Goal: Navigation & Orientation: Find specific page/section

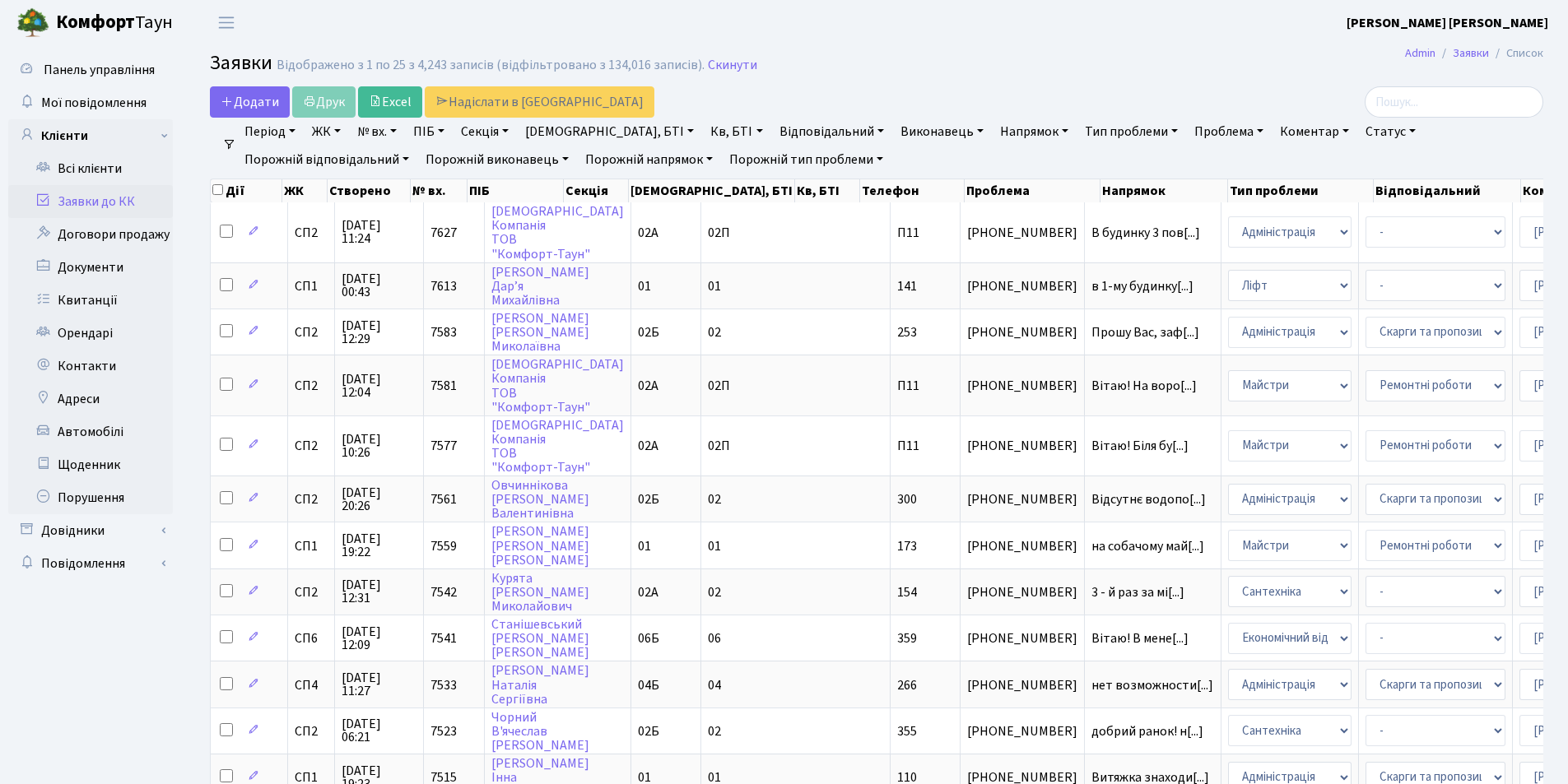
select select "25"
click at [67, 165] on link "Всі клієнти" at bounding box center [90, 168] width 165 height 33
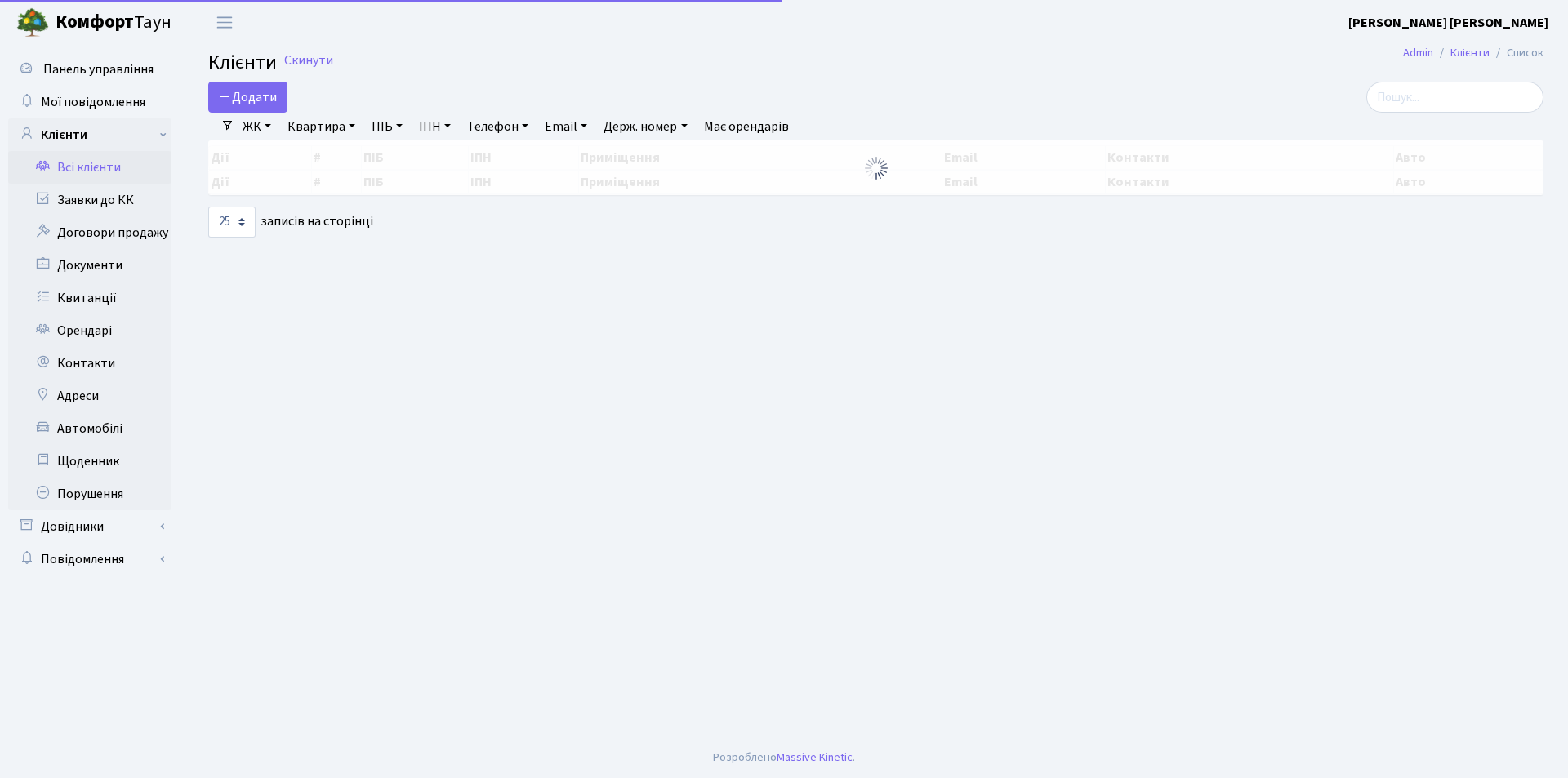
select select "25"
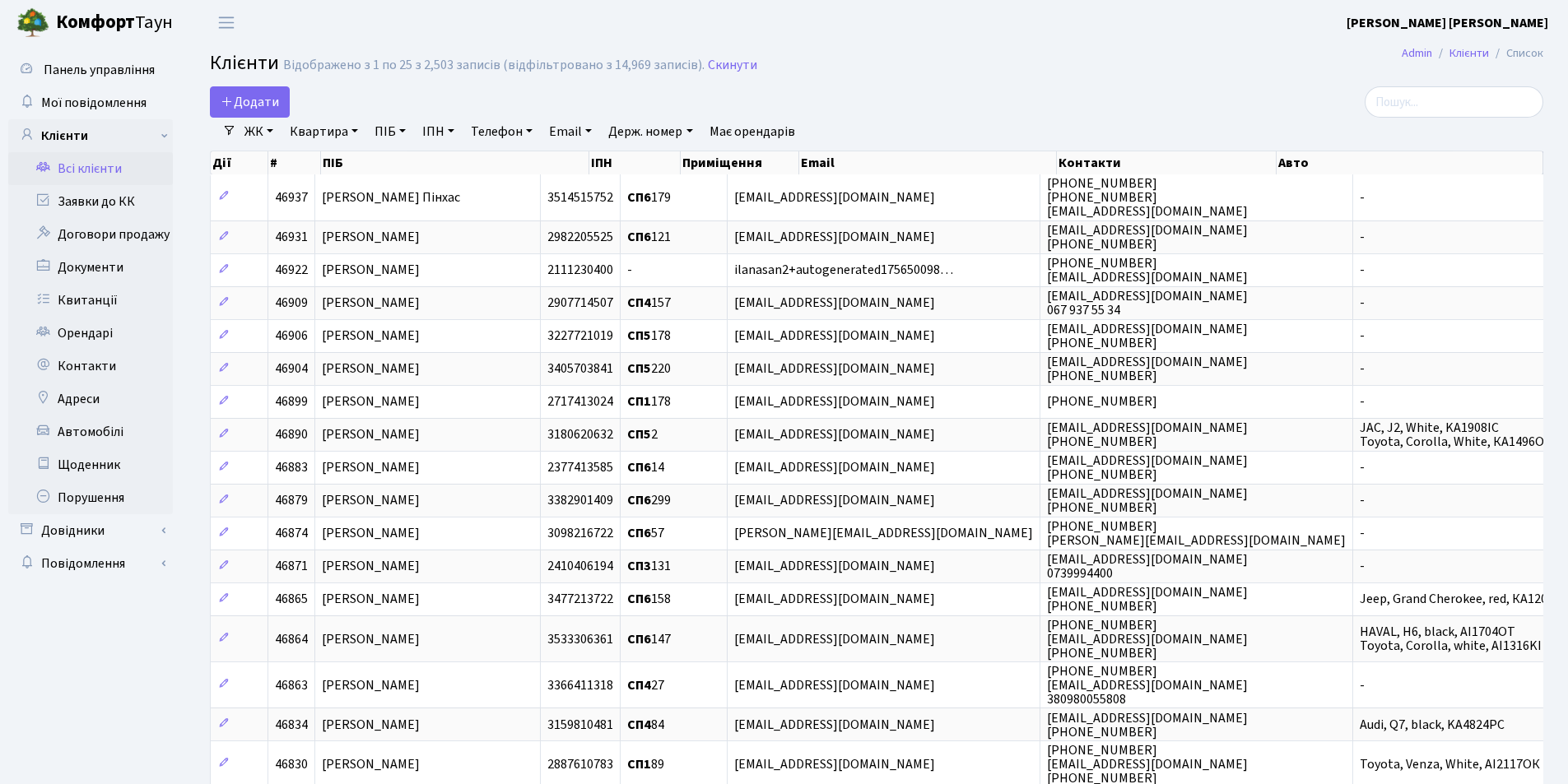
click at [403, 132] on link "ПІБ" at bounding box center [390, 132] width 44 height 28
click at [22, 135] on icon at bounding box center [25, 134] width 16 height 16
click at [29, 122] on link "Клієнти" at bounding box center [90, 136] width 165 height 33
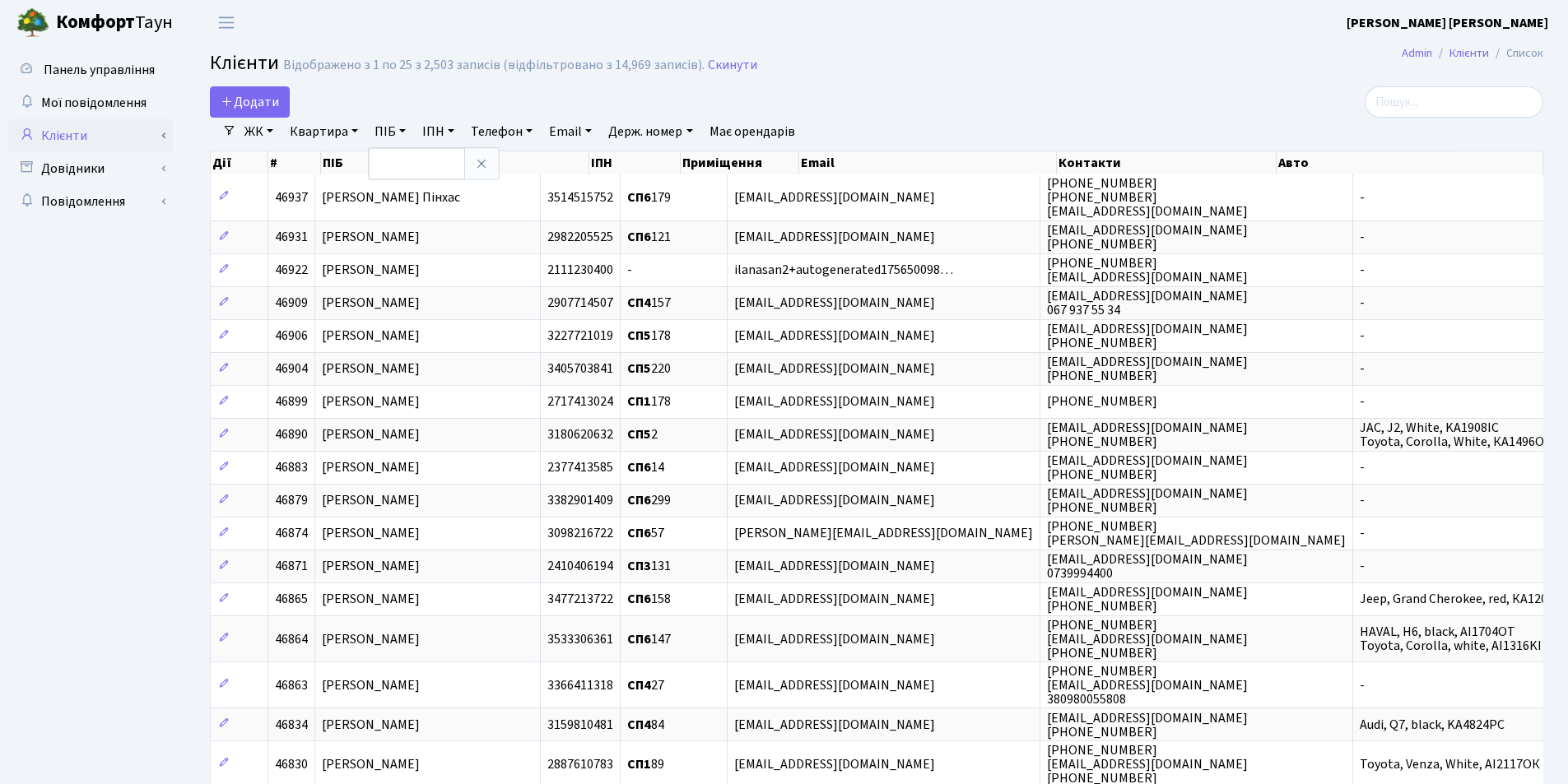
click at [69, 141] on link "Клієнти" at bounding box center [90, 136] width 165 height 33
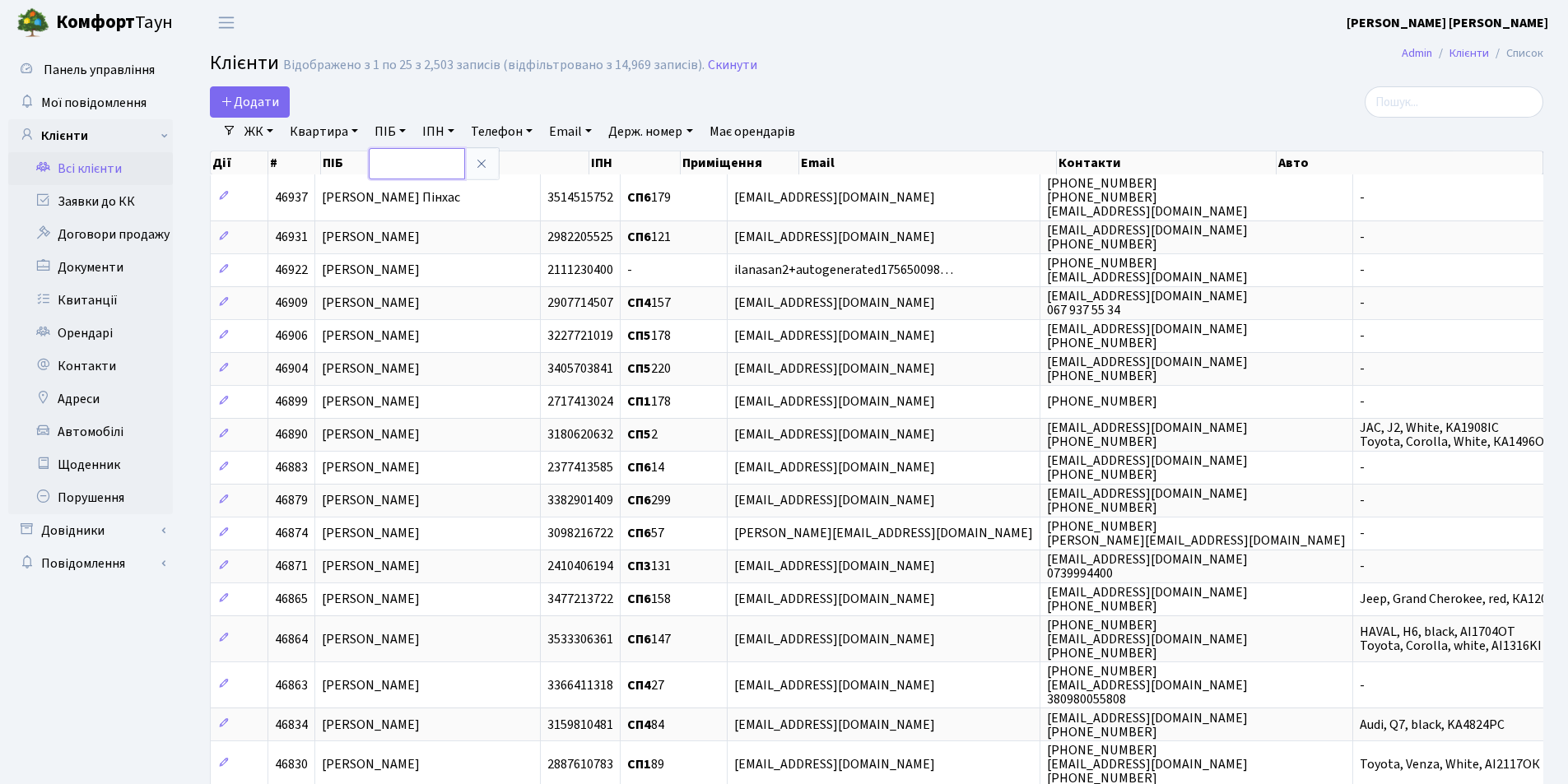
click at [425, 161] on input "text" at bounding box center [417, 163] width 96 height 31
type input "Шибко"
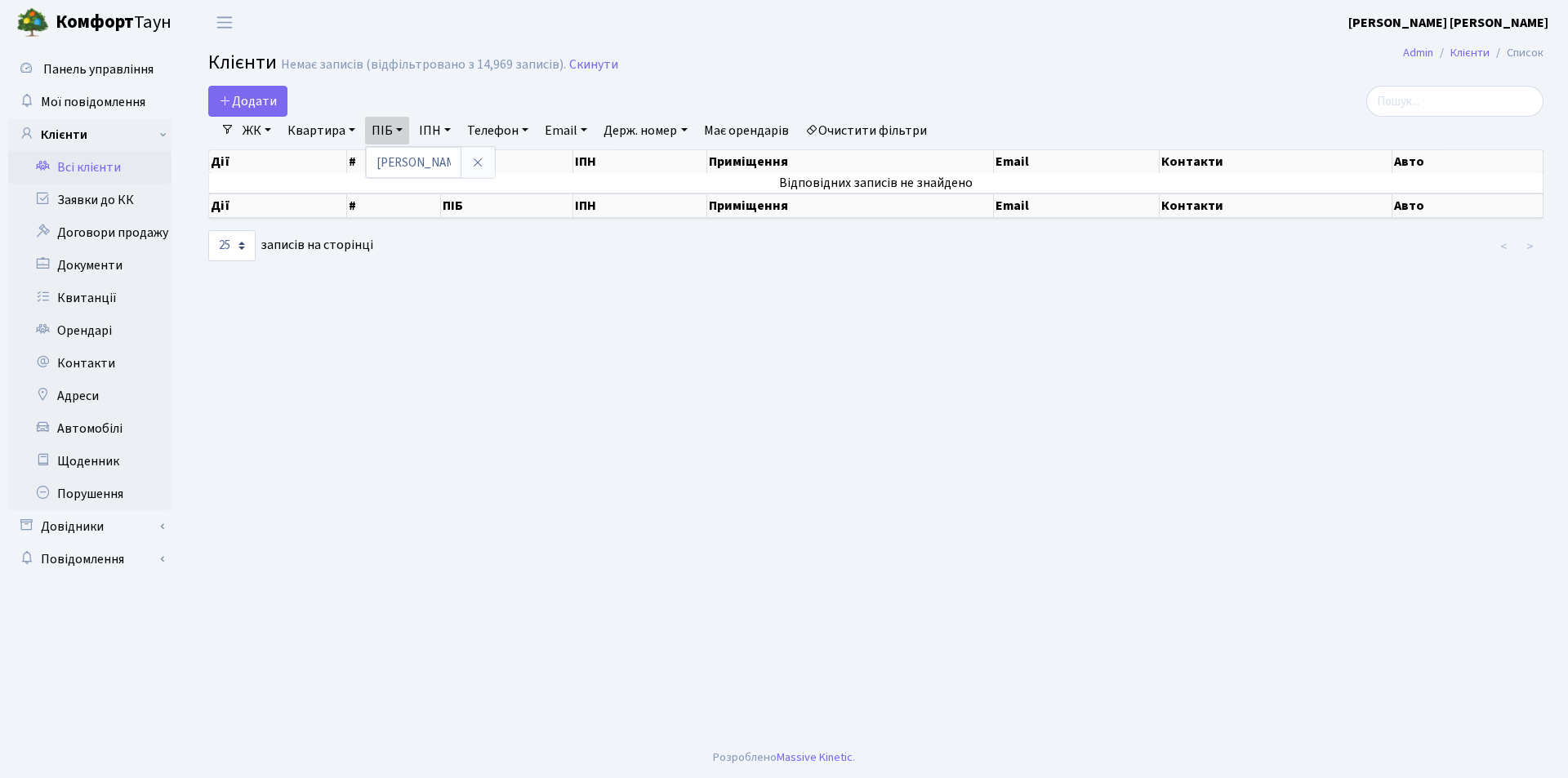
click at [401, 125] on link "ПІБ" at bounding box center [387, 131] width 44 height 28
drag, startPoint x: 413, startPoint y: 150, endPoint x: 403, endPoint y: 136, distance: 17.2
click at [407, 144] on div "Додати Фільтри ЖК СП1, Столичне шосе, 1 СП2, Столичне шосе, 1А СП3, Столичне шо…" at bounding box center [876, 175] width 1360 height 177
click at [402, 134] on link "ПІБ" at bounding box center [387, 131] width 44 height 28
click at [484, 158] on icon at bounding box center [478, 163] width 13 height 13
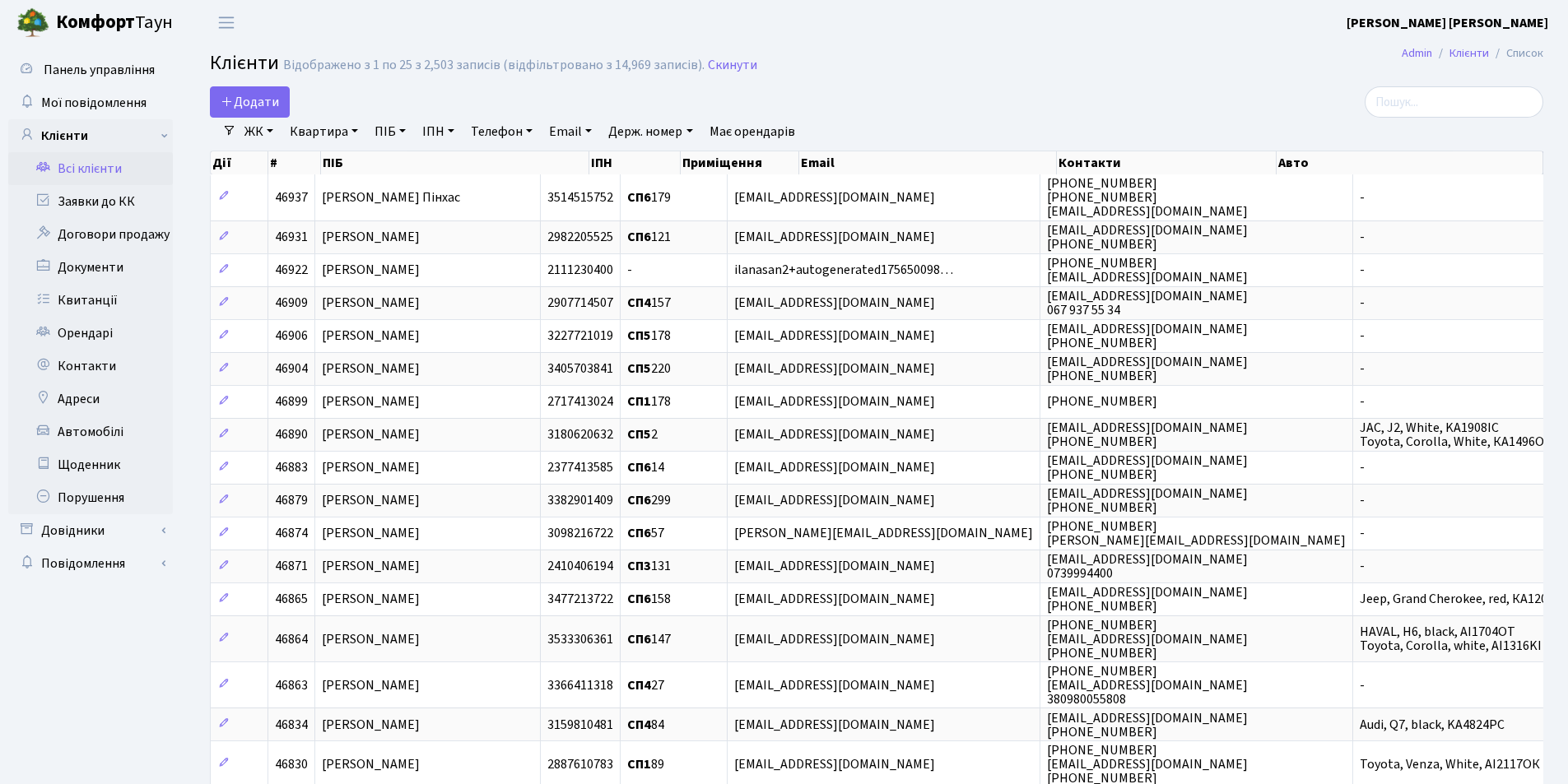
click at [49, 166] on icon at bounding box center [42, 167] width 16 height 16
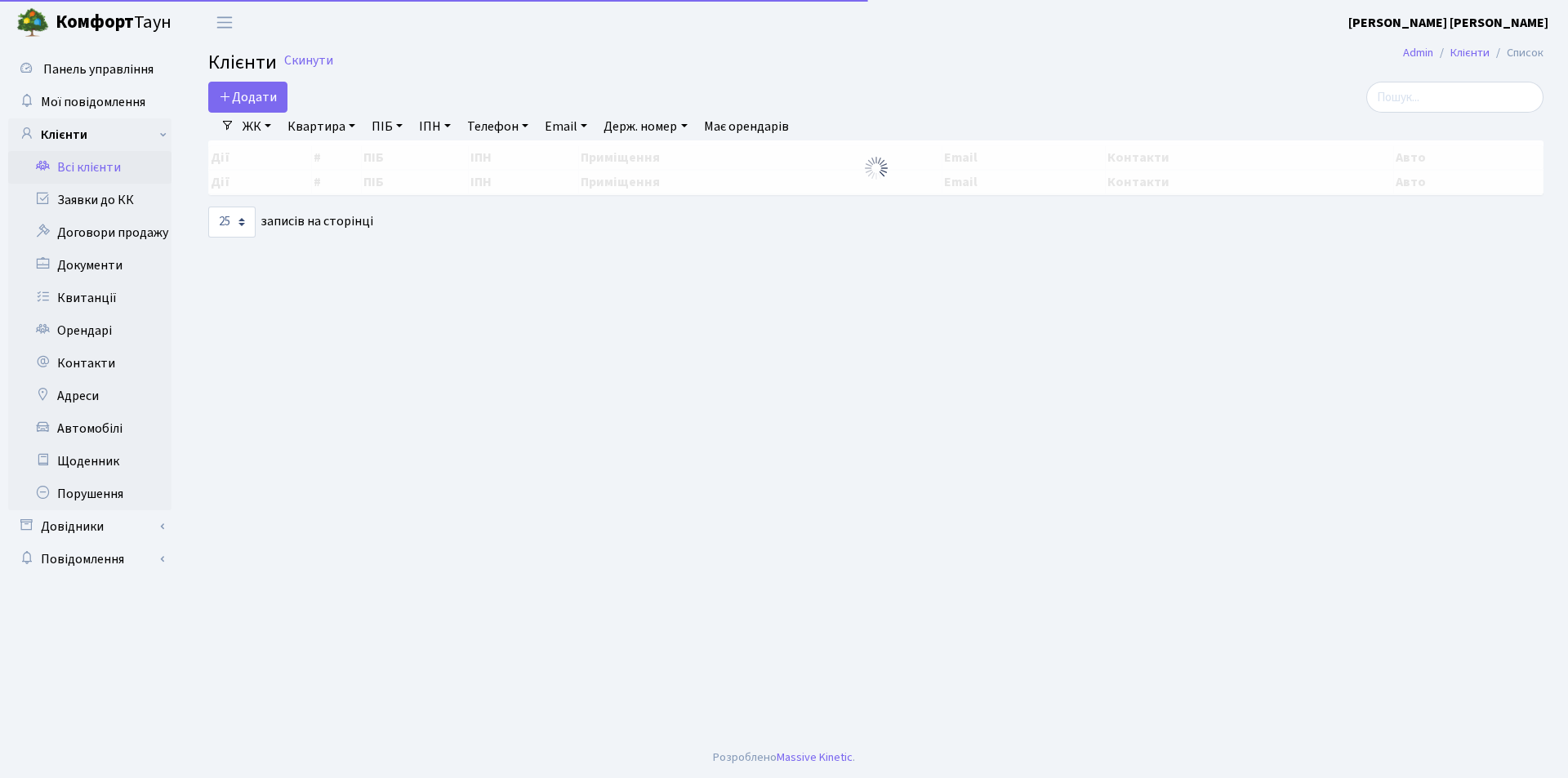
select select "25"
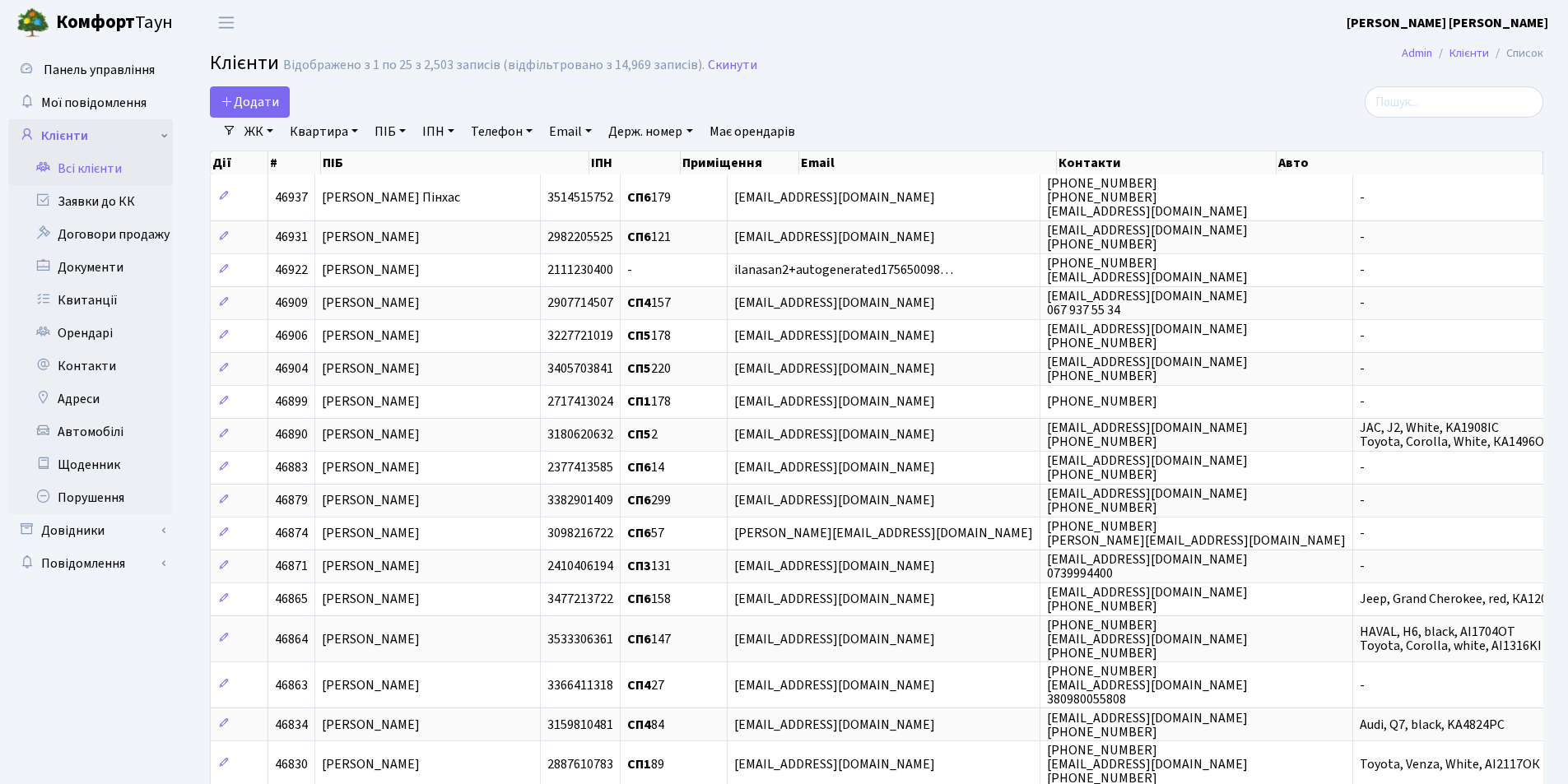
click at [30, 134] on icon at bounding box center [25, 134] width 16 height 16
click at [75, 268] on link "Документи" at bounding box center [90, 267] width 165 height 33
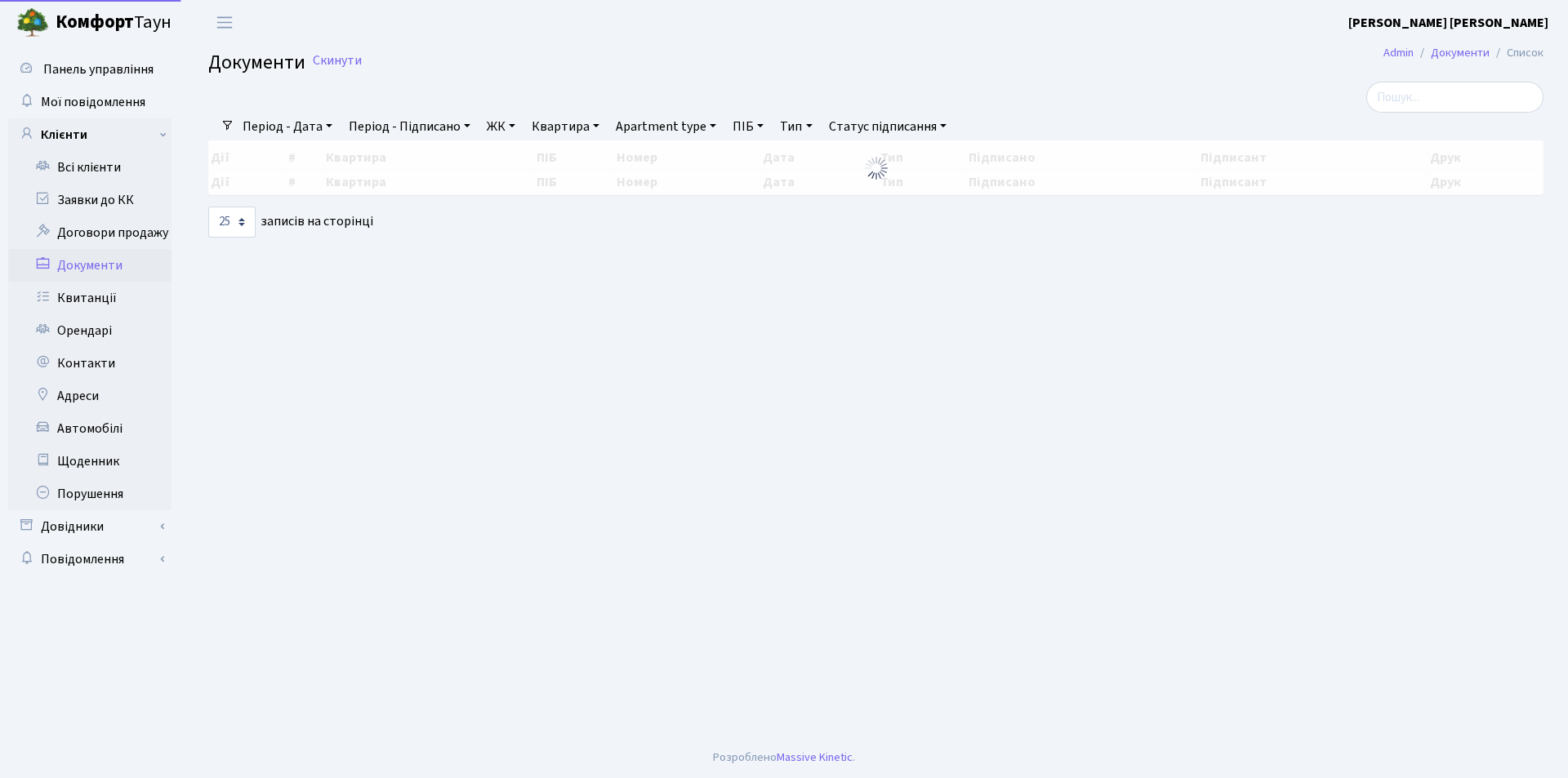
select select "25"
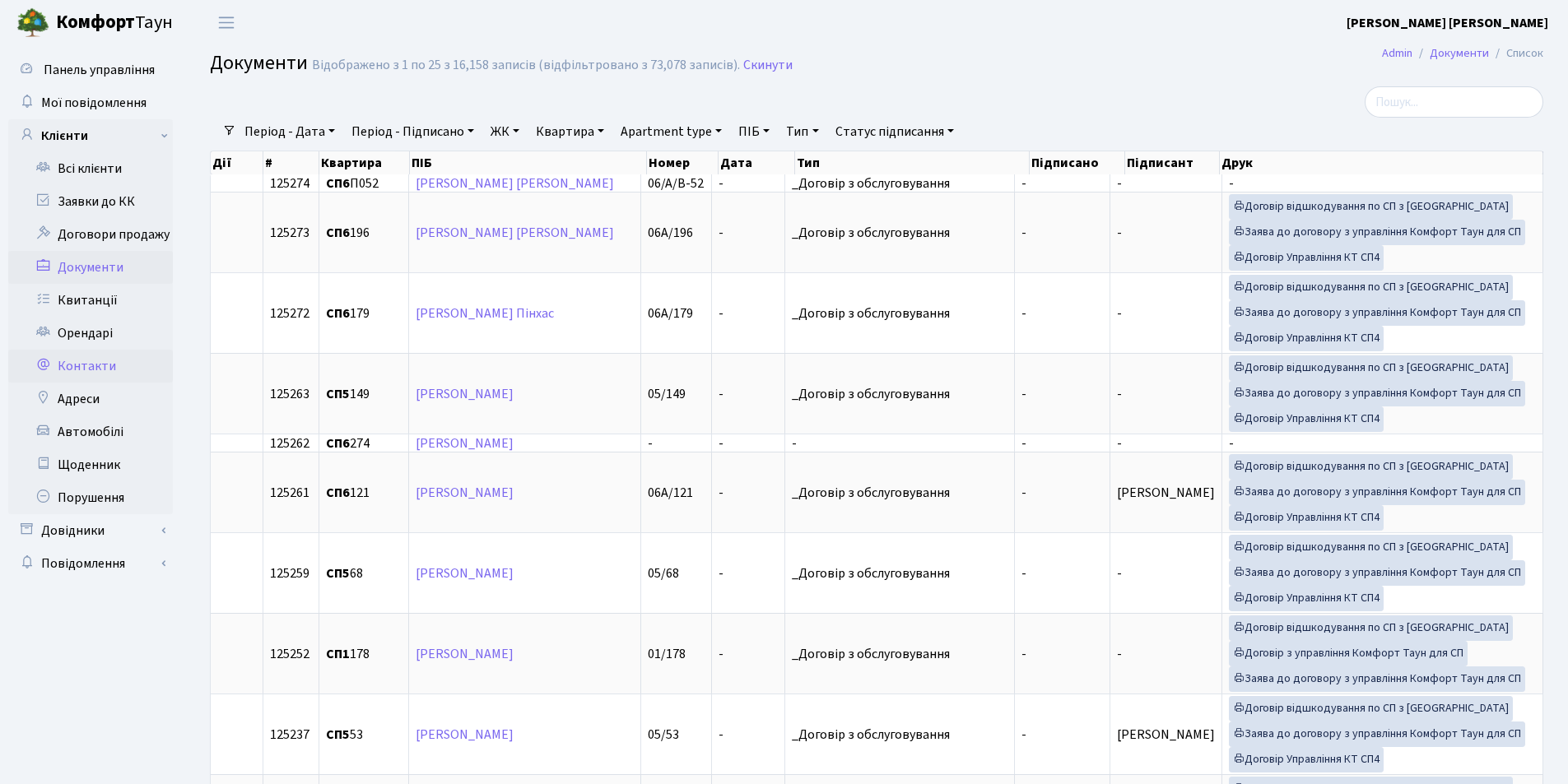
click at [56, 367] on link "Контакти" at bounding box center [90, 366] width 165 height 33
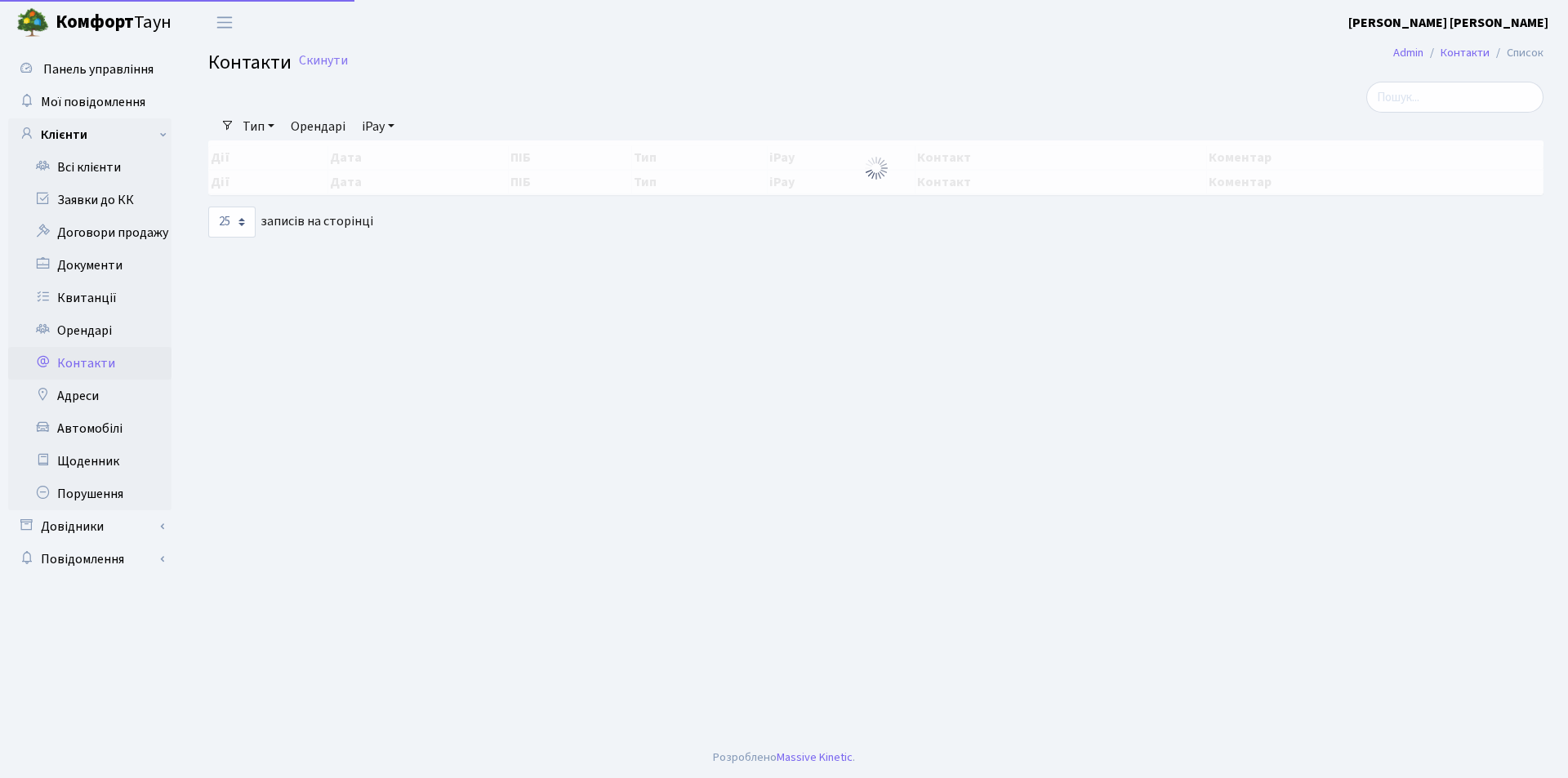
select select "25"
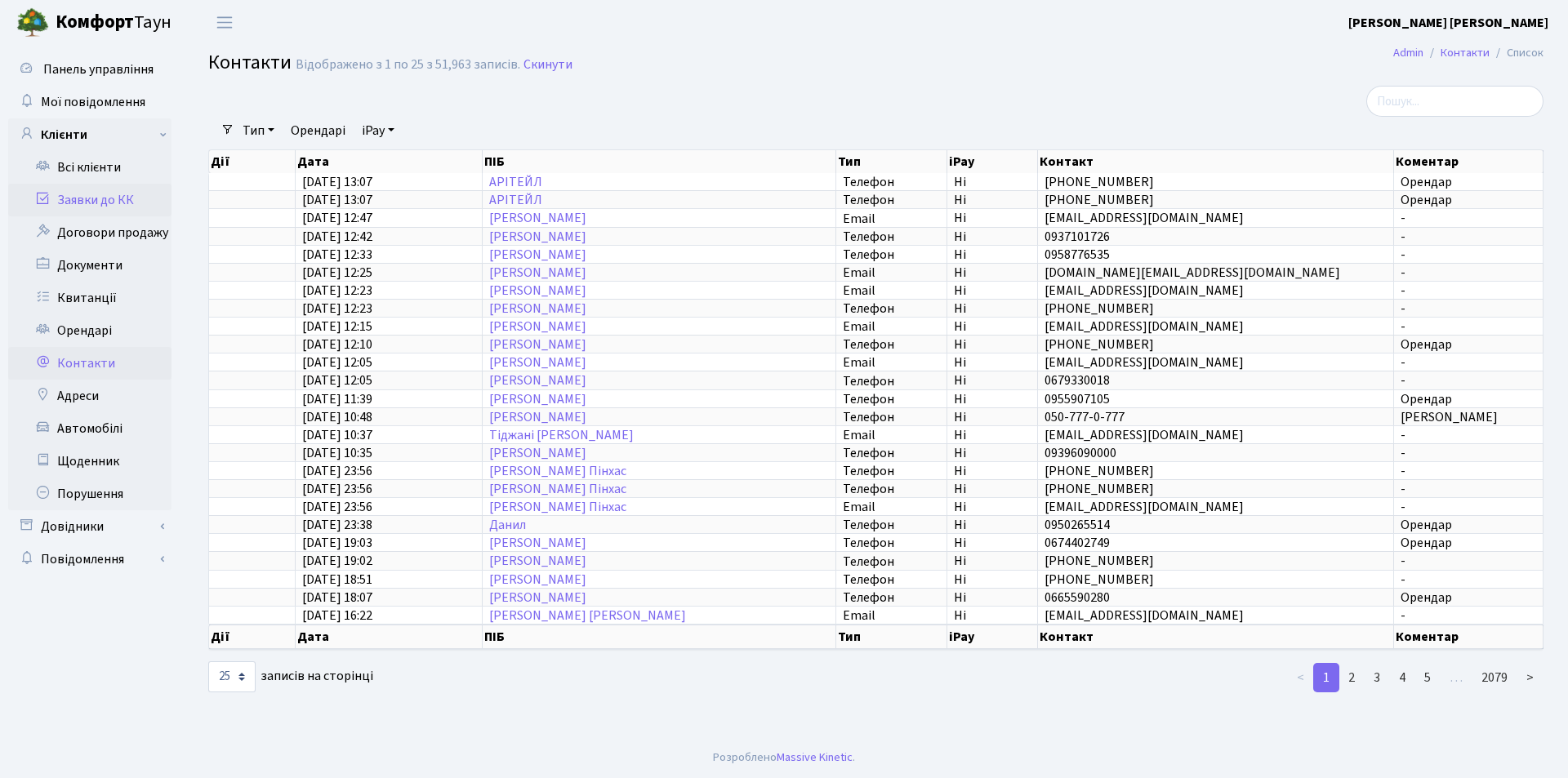
click at [49, 200] on icon at bounding box center [42, 198] width 16 height 16
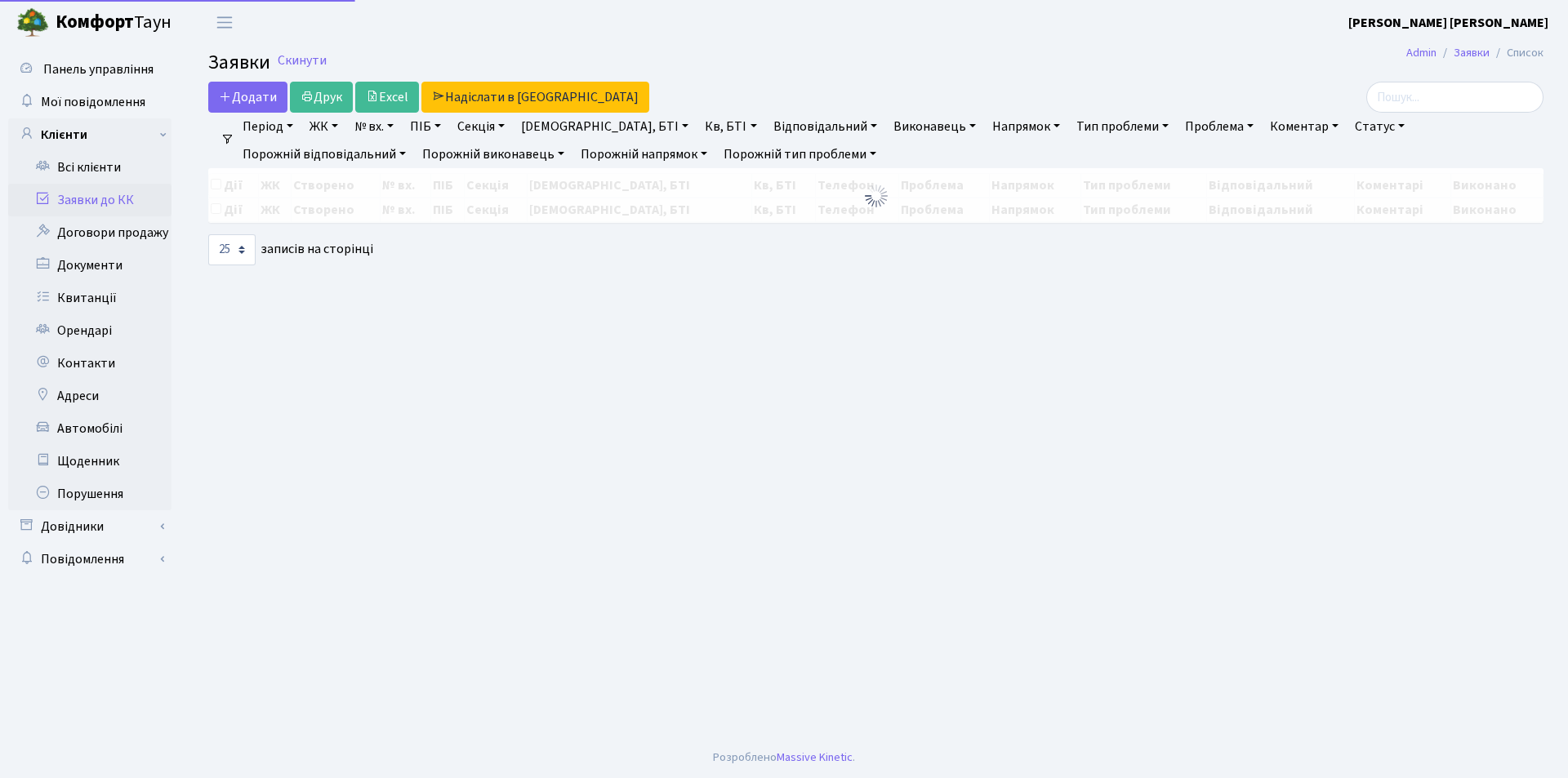
select select "25"
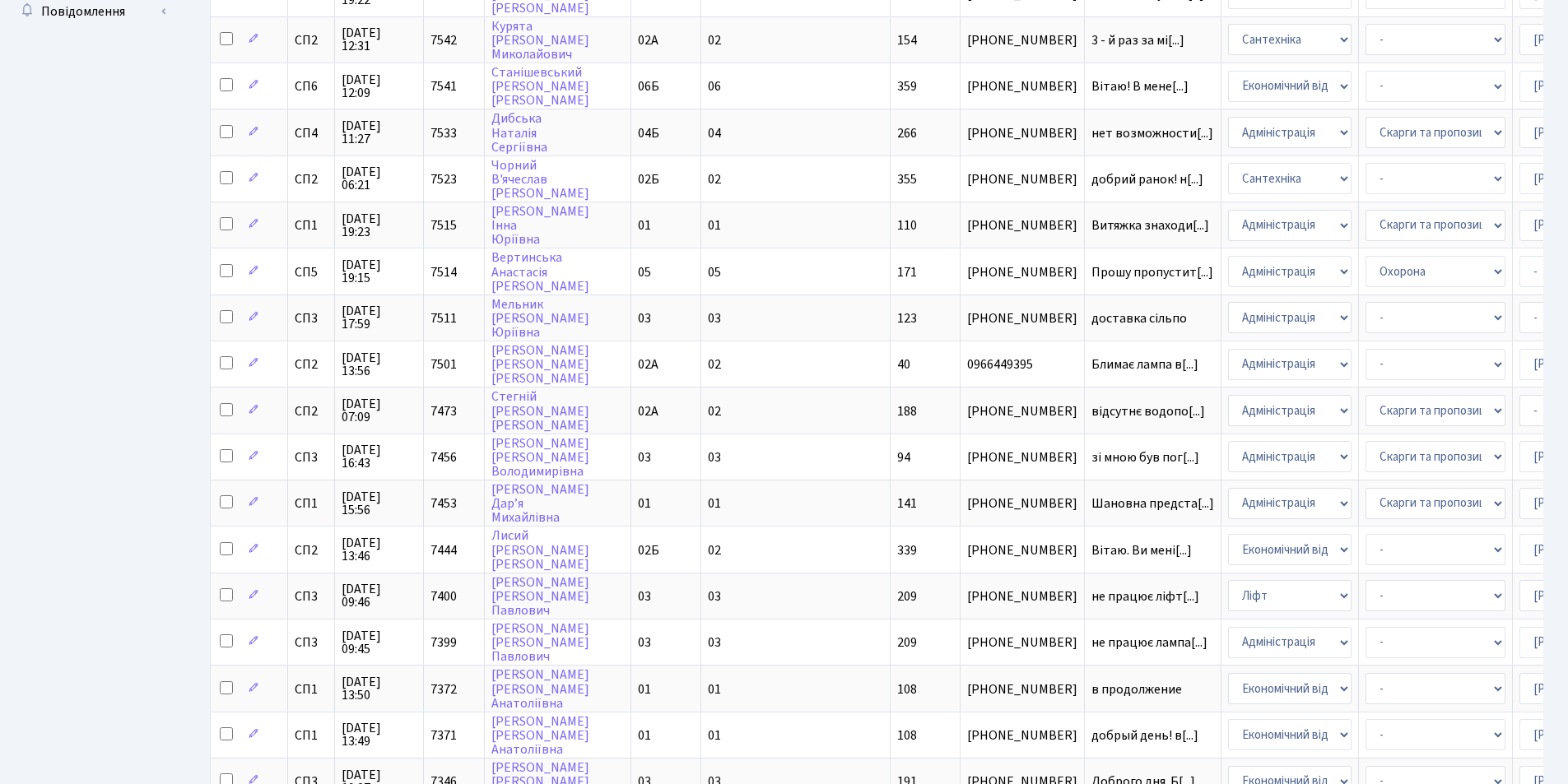
scroll to position [414, 0]
